Goal: Task Accomplishment & Management: Use online tool/utility

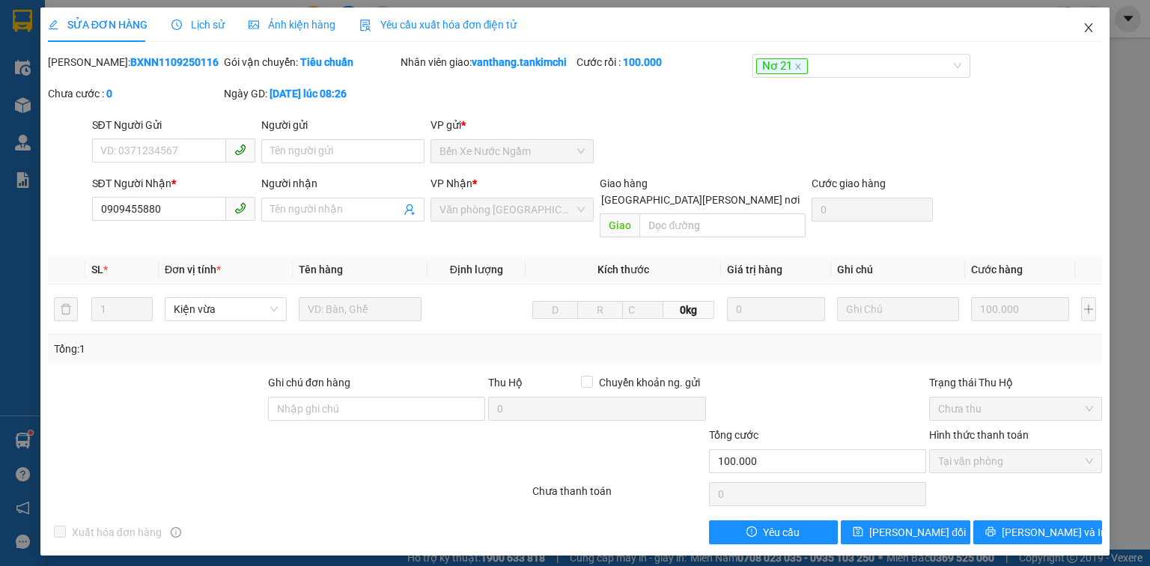
drag, startPoint x: 1091, startPoint y: 27, endPoint x: 222, endPoint y: 1, distance: 870.1
click at [1082, 26] on icon "close" at bounding box center [1088, 28] width 12 height 12
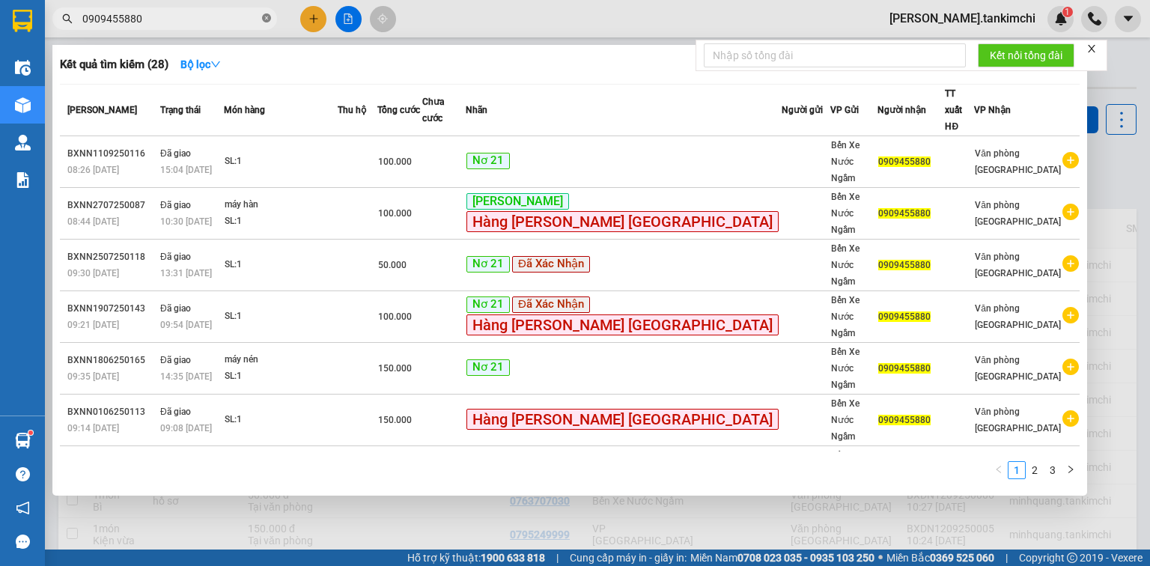
click at [269, 18] on icon "close-circle" at bounding box center [266, 17] width 9 height 9
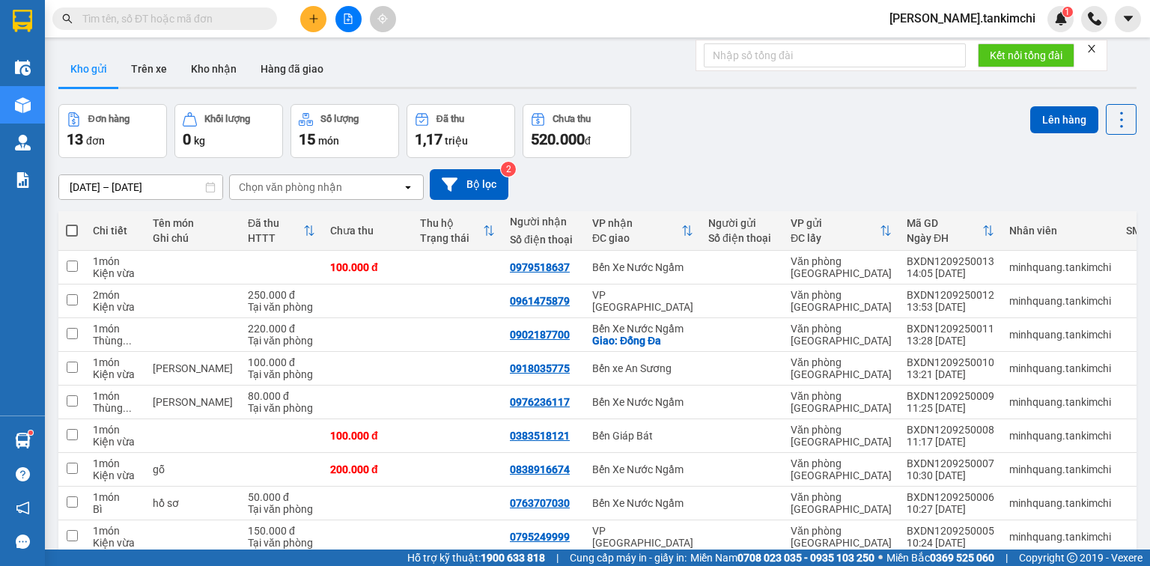
click at [203, 15] on input "text" at bounding box center [170, 18] width 177 height 16
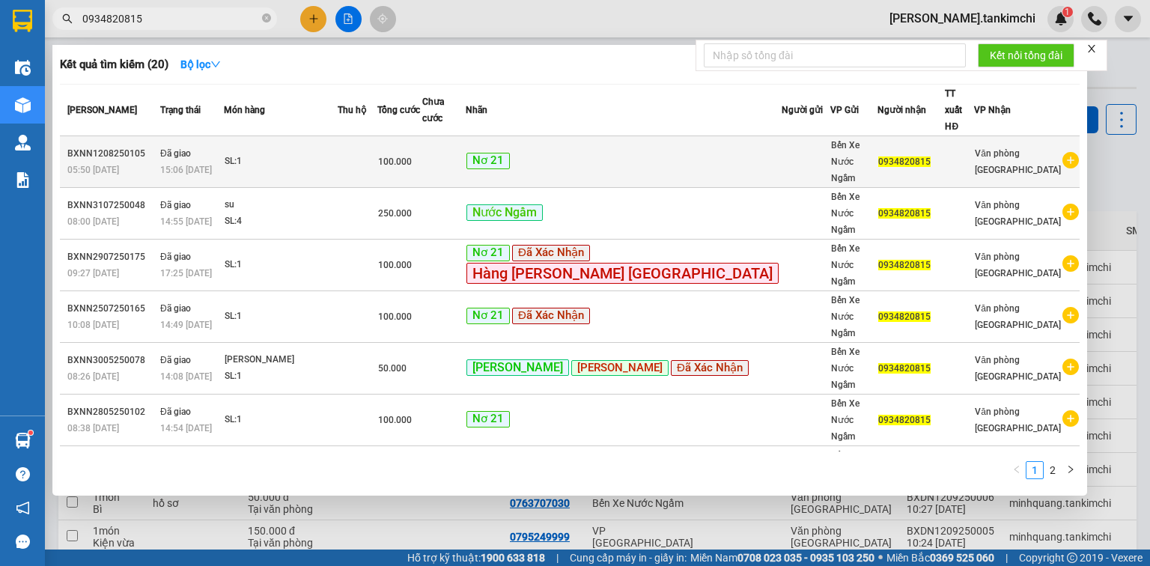
type input "0934820815"
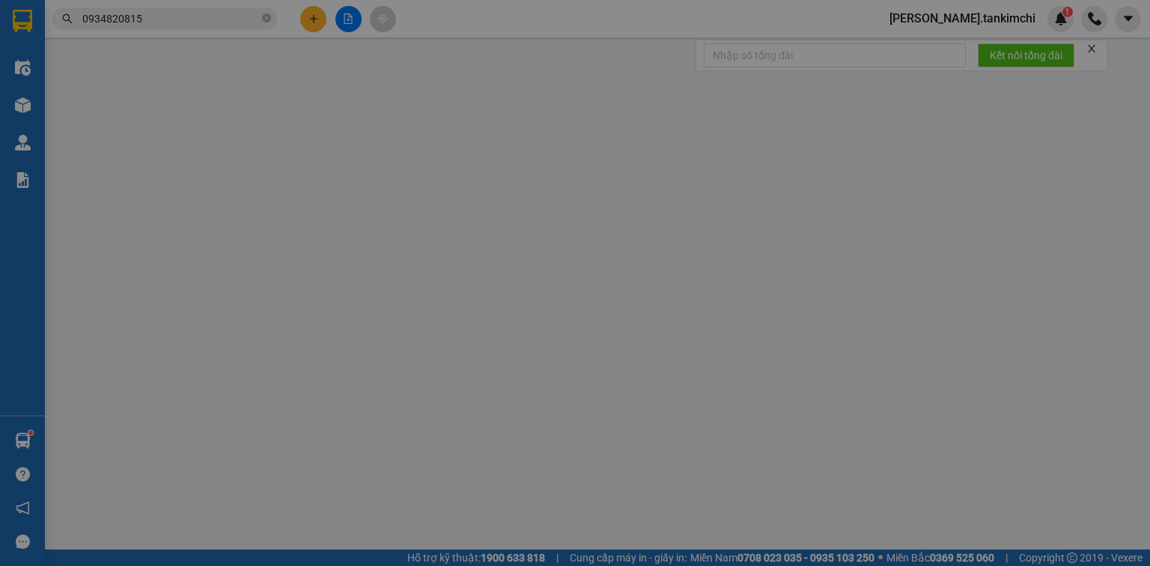
type input "0934820815"
type input "100.000"
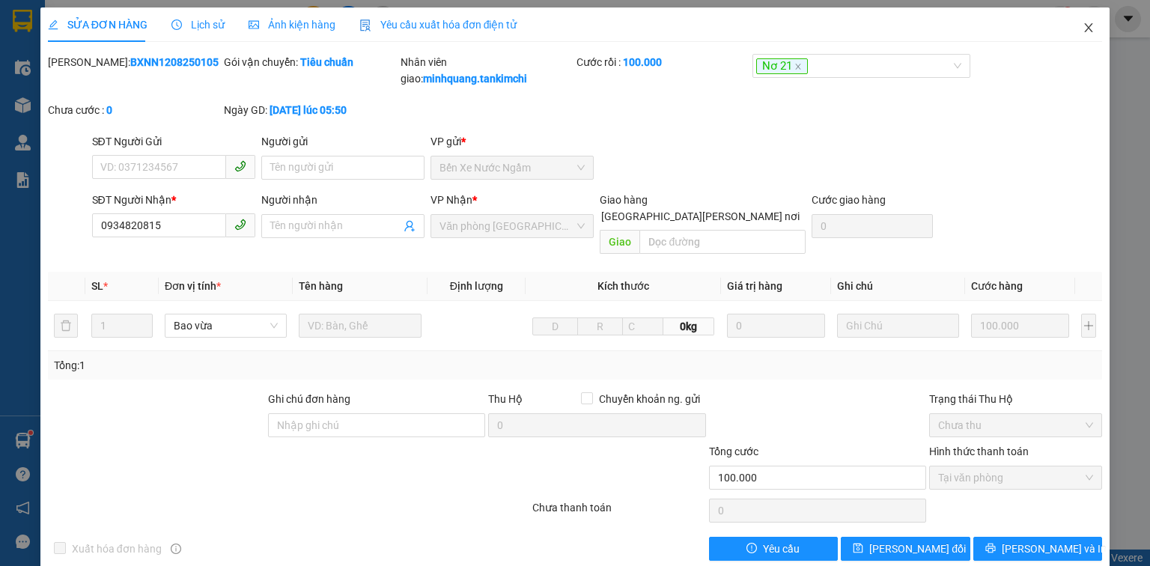
click at [1082, 27] on icon "close" at bounding box center [1088, 28] width 12 height 12
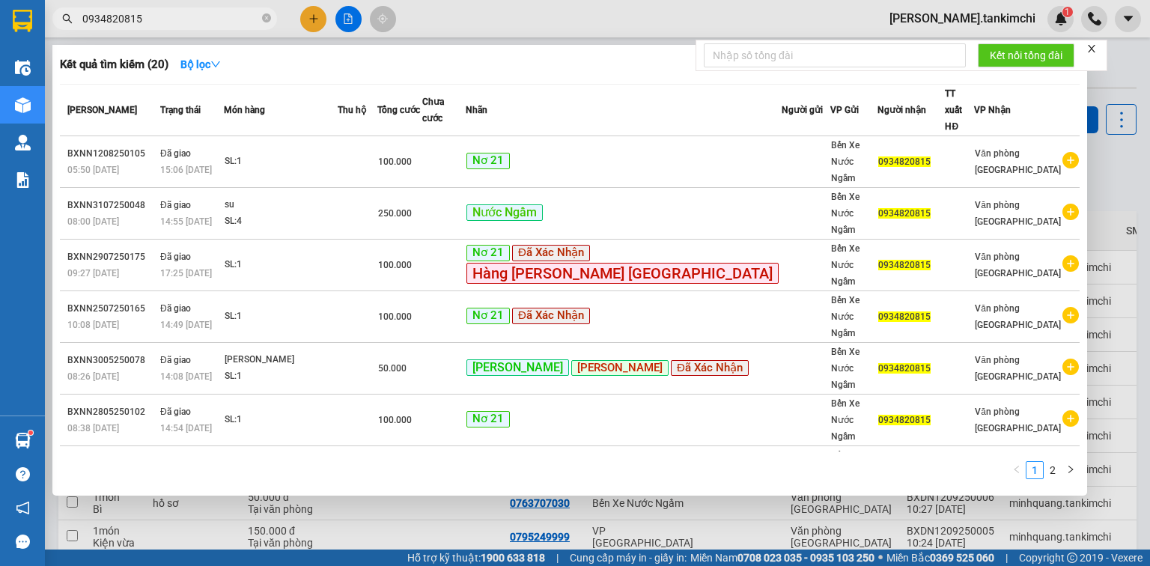
click at [192, 21] on input "0934820815" at bounding box center [170, 18] width 177 height 16
click at [266, 16] on icon "close-circle" at bounding box center [266, 17] width 9 height 9
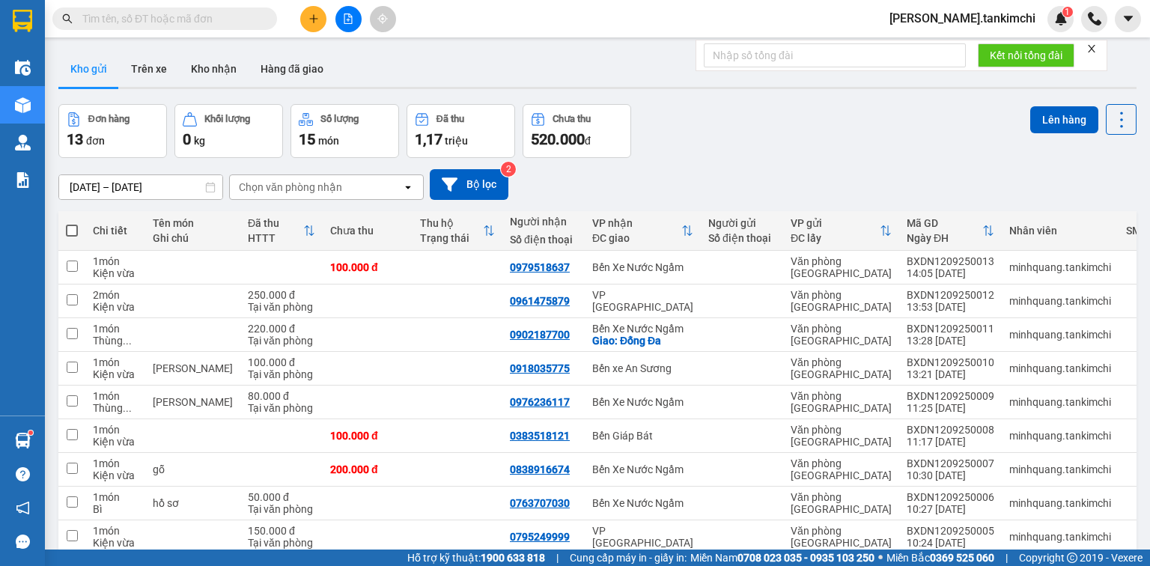
click at [212, 21] on input "text" at bounding box center [170, 18] width 177 height 16
click at [211, 21] on input "text" at bounding box center [170, 18] width 177 height 16
click at [210, 21] on input "text" at bounding box center [170, 18] width 177 height 16
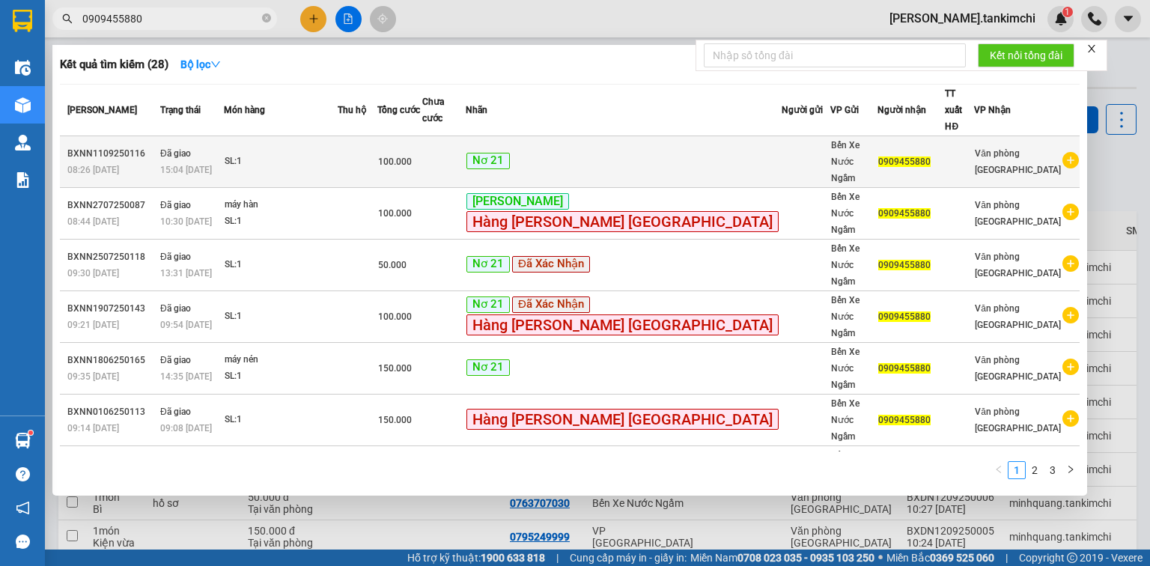
type input "0909455880"
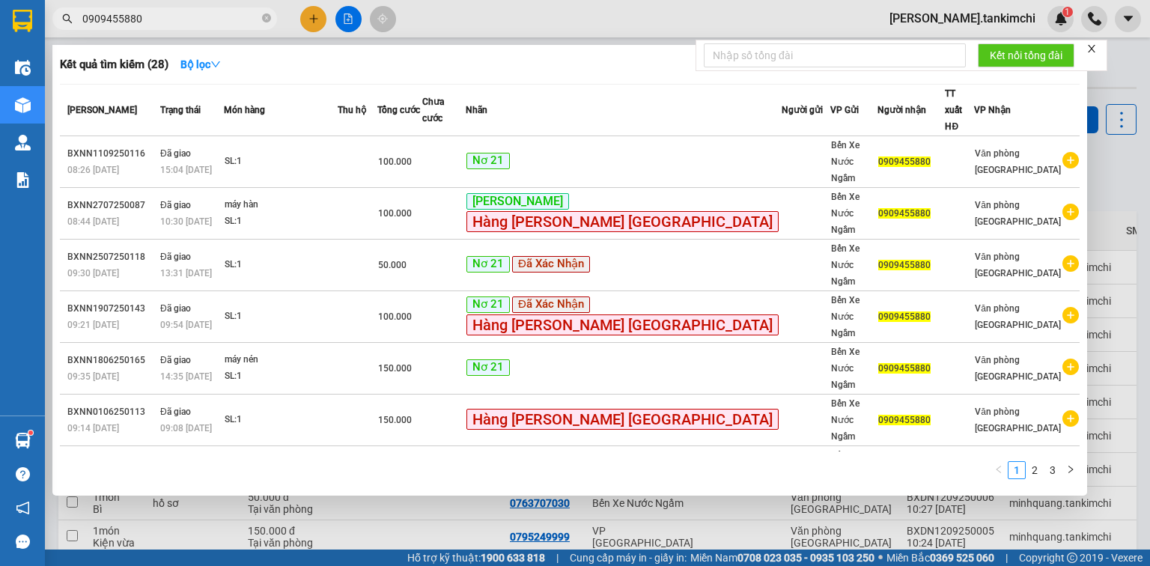
click at [304, 153] on div "SL: 1" at bounding box center [281, 161] width 112 height 16
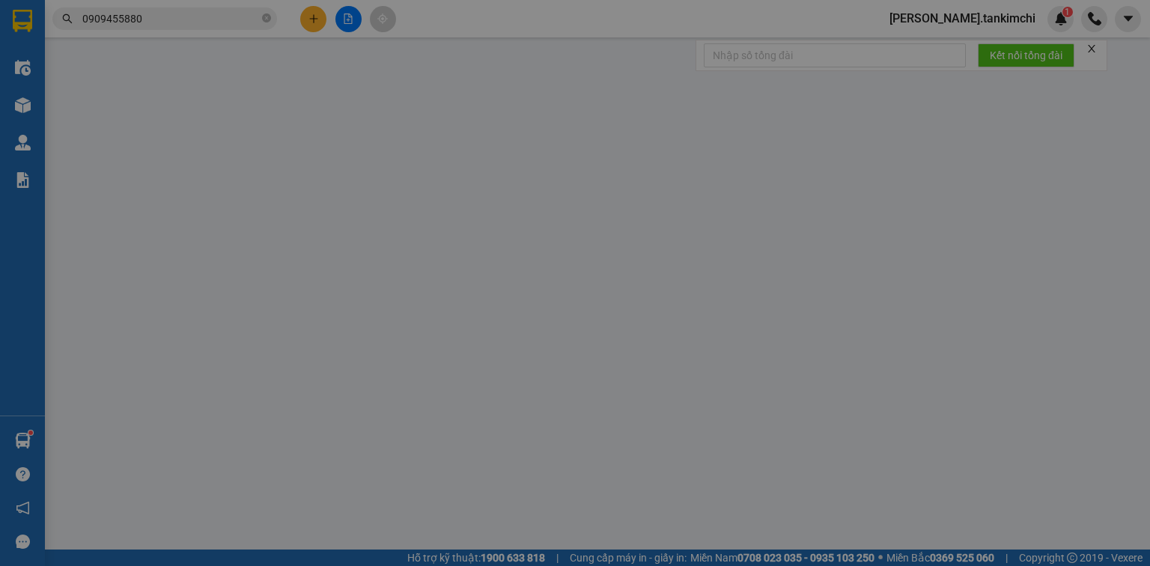
type input "0909455880"
type input "100.000"
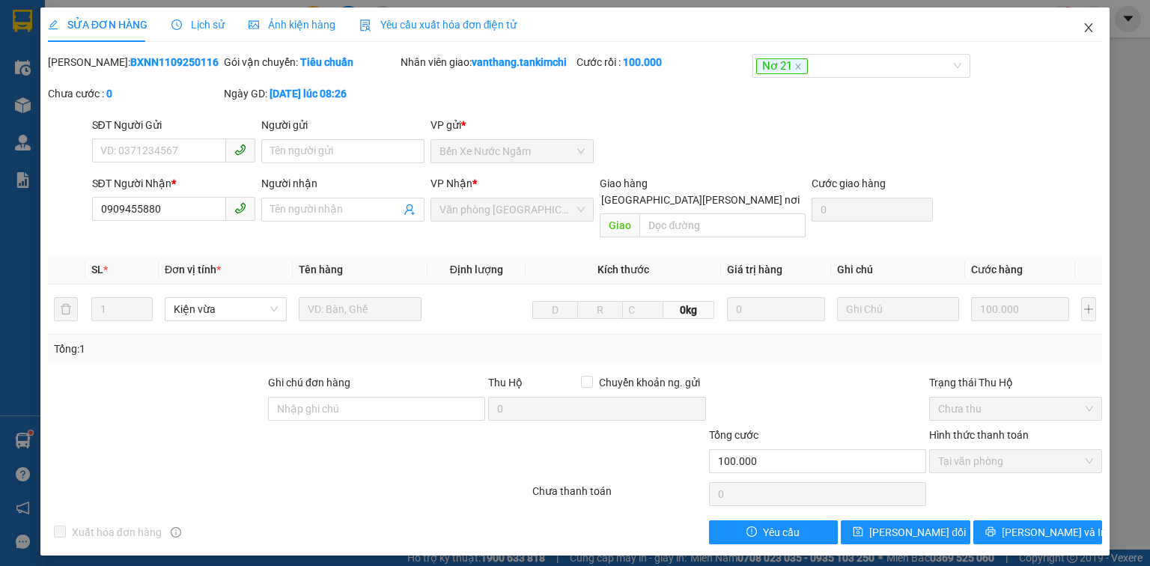
click at [1094, 29] on icon "close" at bounding box center [1088, 28] width 12 height 12
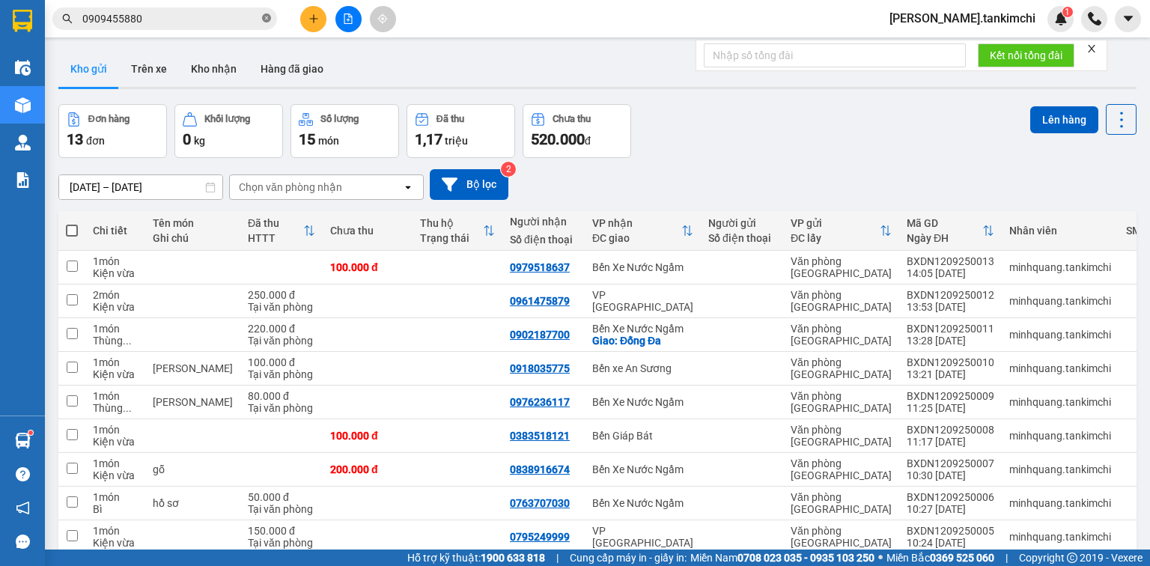
click at [266, 19] on icon "close-circle" at bounding box center [266, 17] width 9 height 9
click at [219, 16] on input "text" at bounding box center [170, 18] width 177 height 16
click at [218, 16] on input "text" at bounding box center [170, 18] width 177 height 16
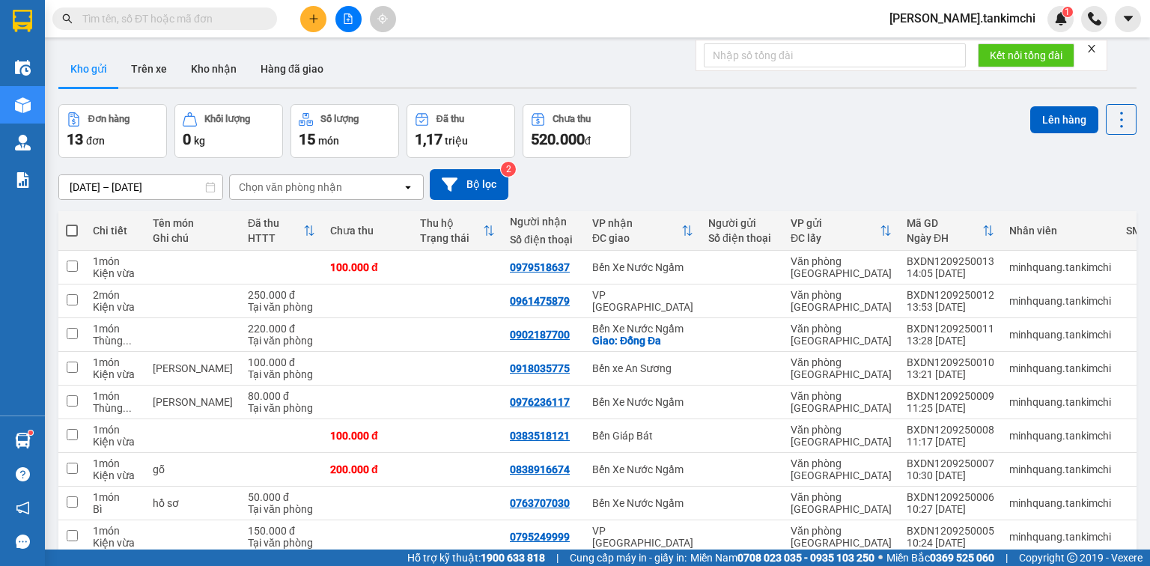
click at [217, 16] on input "text" at bounding box center [170, 18] width 177 height 16
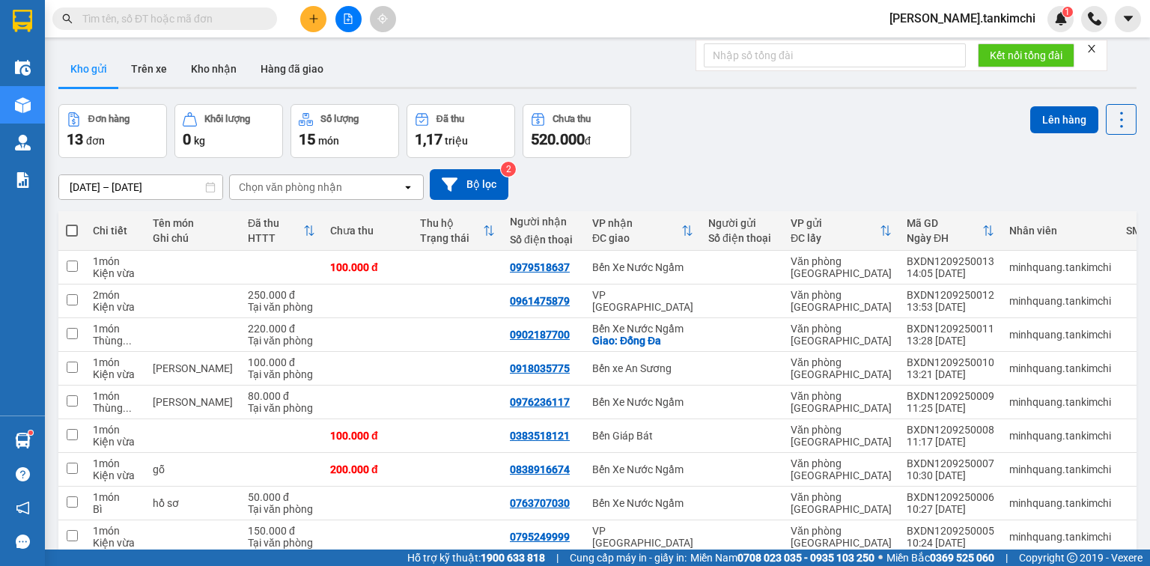
click at [217, 16] on input "text" at bounding box center [170, 18] width 177 height 16
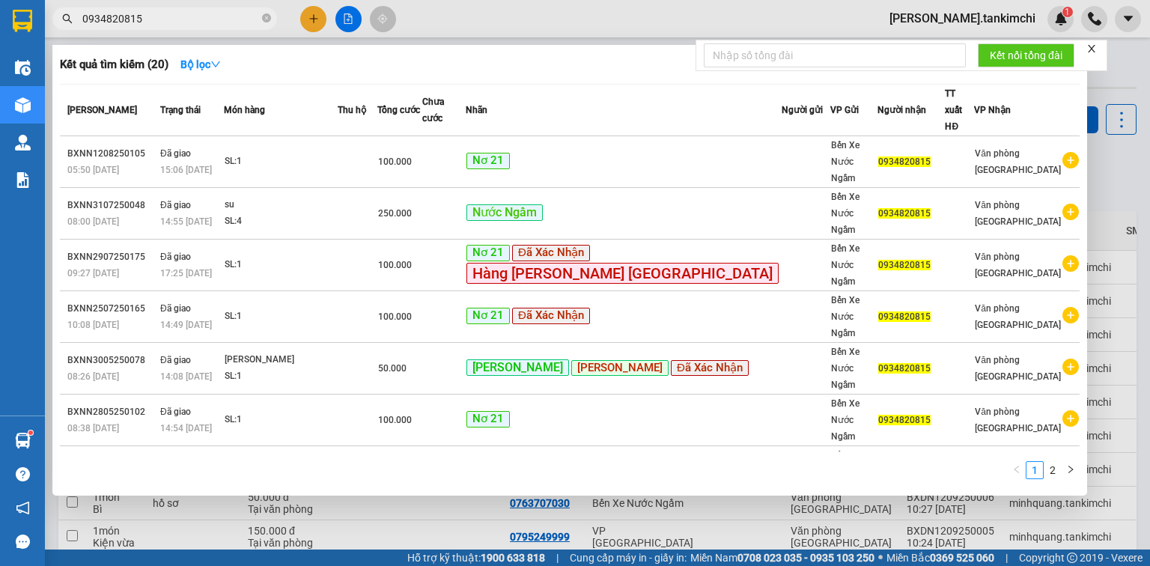
type input "0934820815"
